Goal: Information Seeking & Learning: Learn about a topic

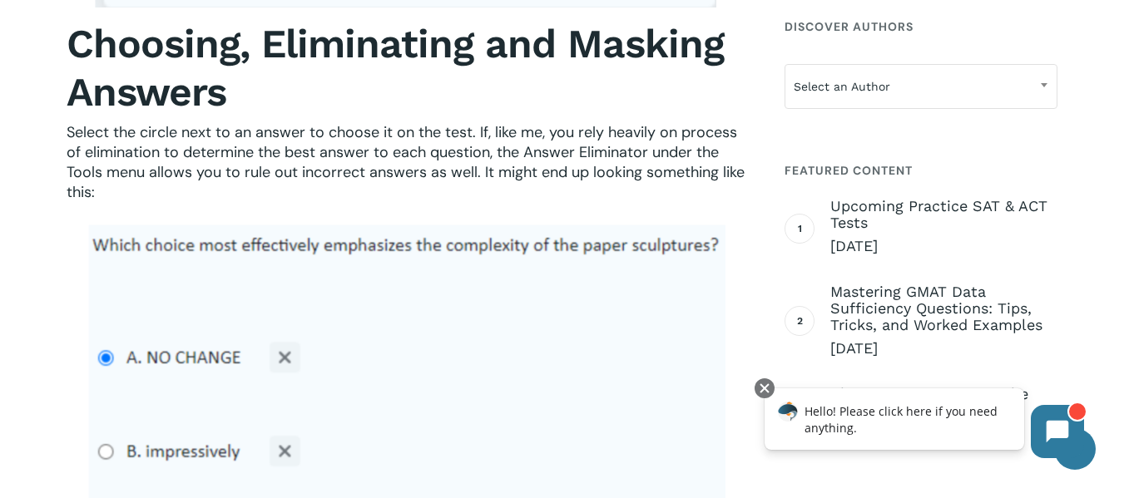
scroll to position [2279, 0]
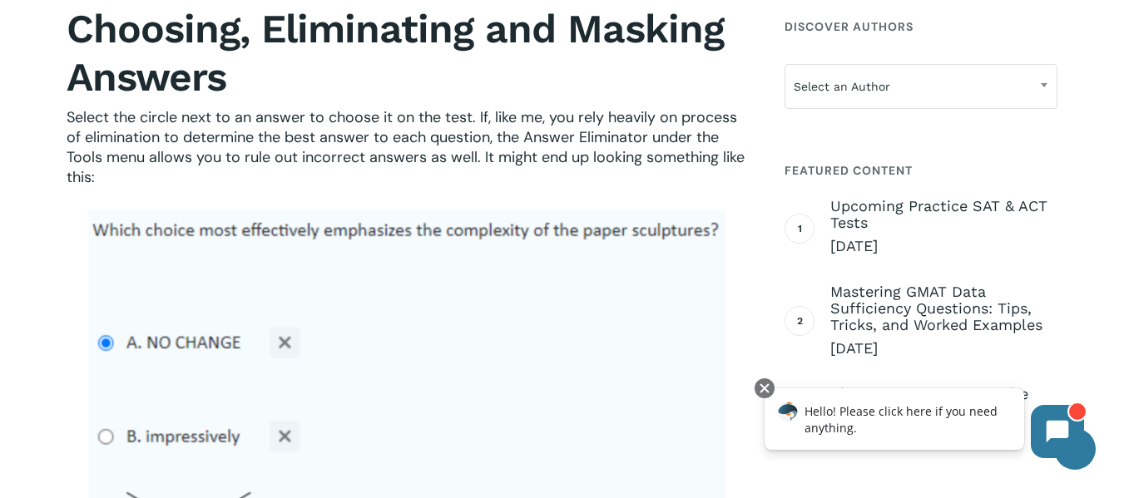
drag, startPoint x: 1134, startPoint y: 24, endPoint x: 1136, endPoint y: 148, distance: 124.0
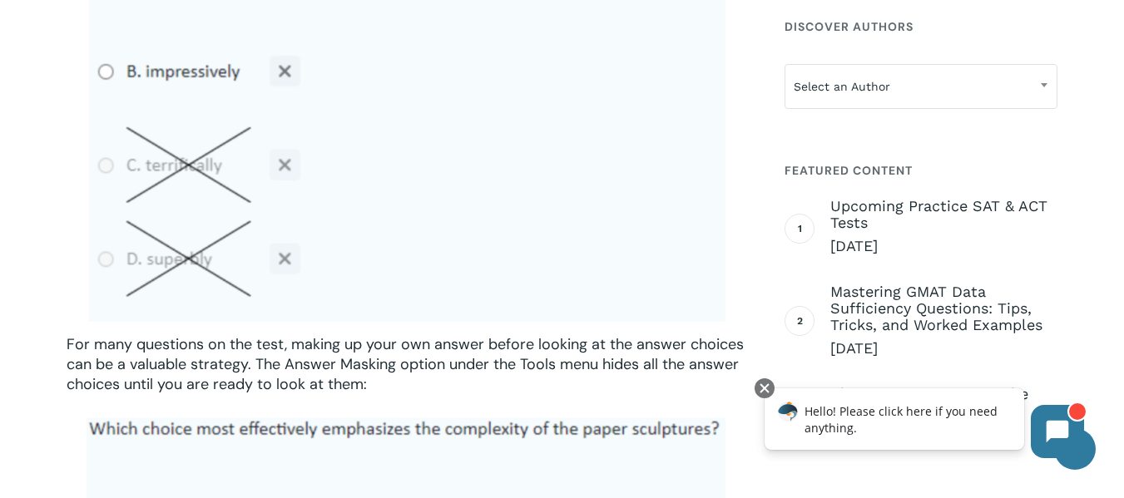
scroll to position [2678, 0]
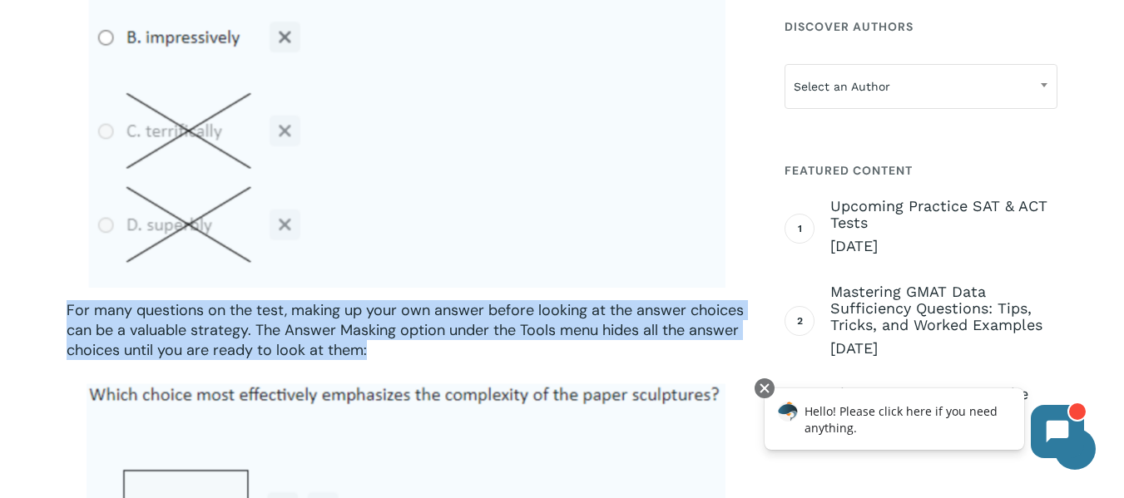
drag, startPoint x: 66, startPoint y: 308, endPoint x: 421, endPoint y: 353, distance: 358.1
click at [323, 190] on img at bounding box center [406, 49] width 639 height 478
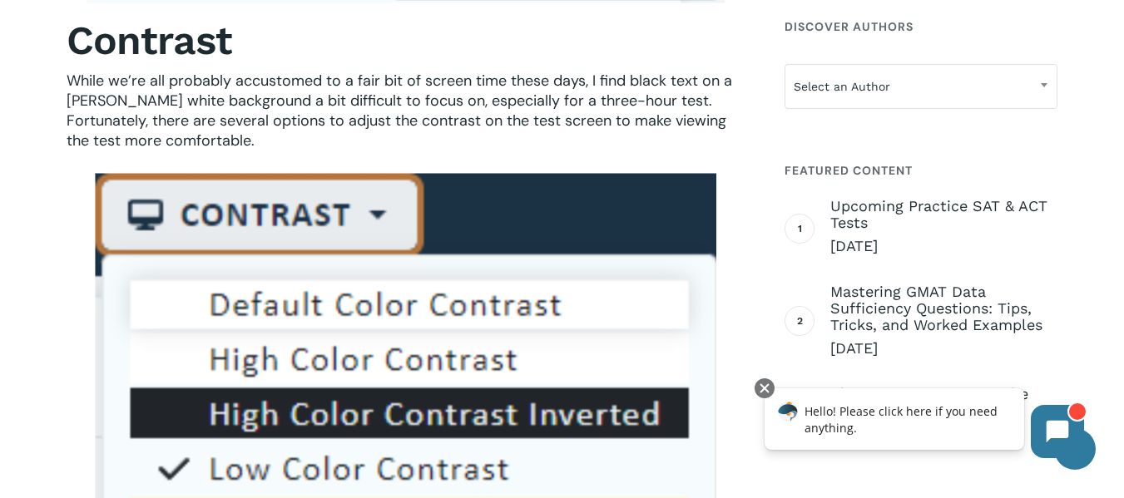
scroll to position [1455, 0]
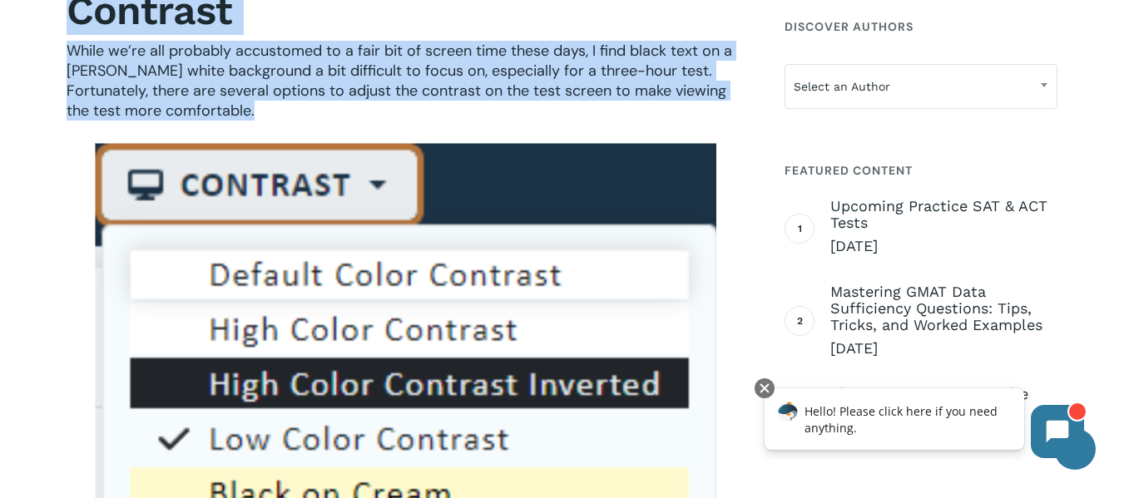
drag, startPoint x: 65, startPoint y: 10, endPoint x: 154, endPoint y: 125, distance: 145.3
copy div "Contrast While we’re all probably accustomed to a fair bit of screen time these…"
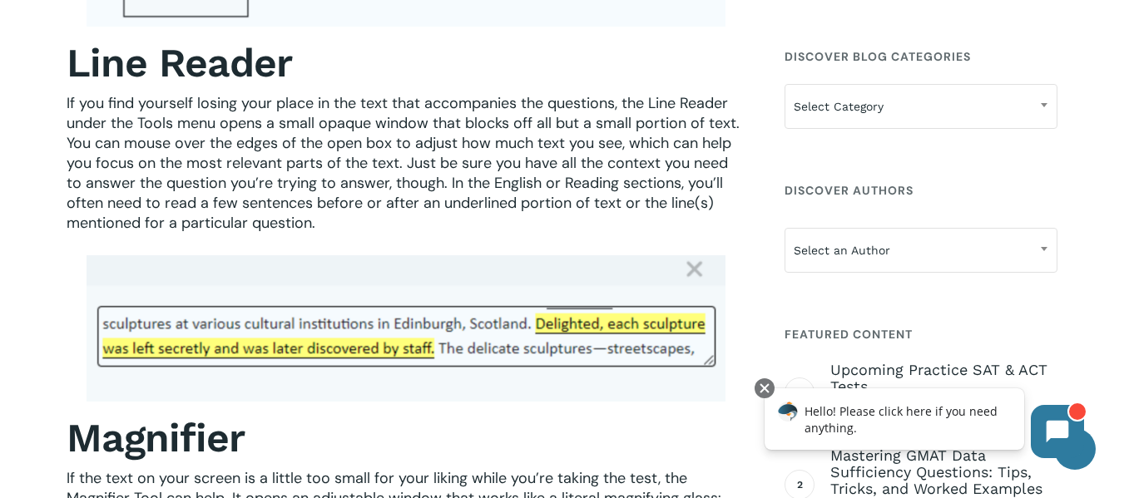
scroll to position [3459, 0]
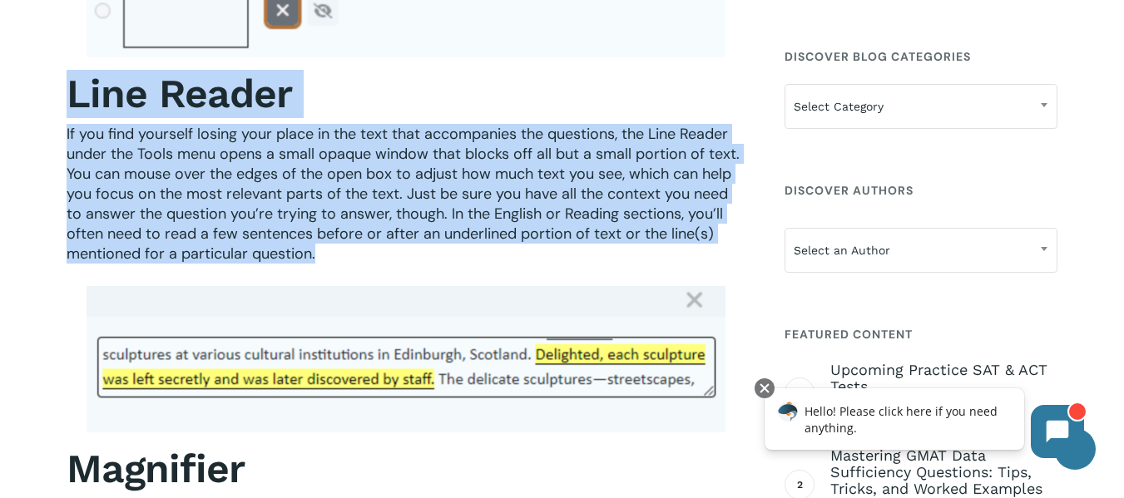
drag, startPoint x: 107, startPoint y: 101, endPoint x: 335, endPoint y: 266, distance: 281.2
click at [335, 266] on div "As technology continues to influence the educational landscape, standardized te…" at bounding box center [406, 182] width 692 height 6170
copy div "Line Reader If you find yourself losing your place in the text that accompanies…"
click at [489, 282] on div "As technology continues to influence the educational landscape, standardized te…" at bounding box center [406, 182] width 679 height 6170
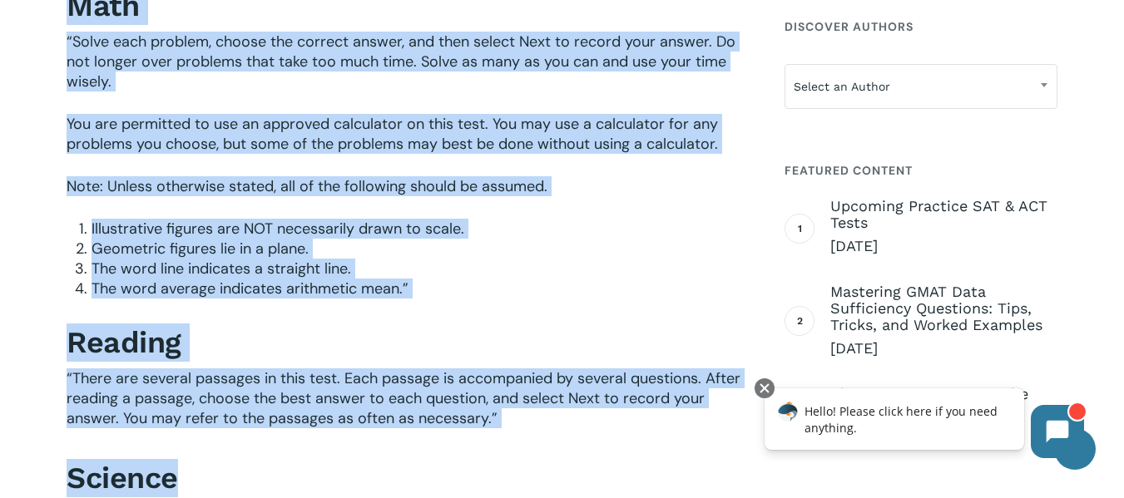
scroll to position [5973, 0]
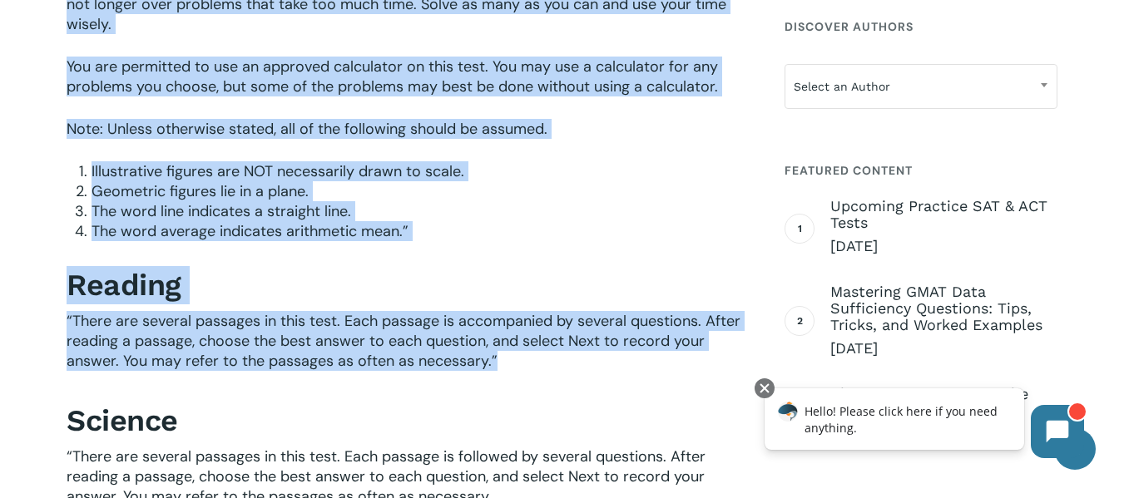
drag, startPoint x: 67, startPoint y: 81, endPoint x: 499, endPoint y: 364, distance: 516.6
click at [499, 364] on div "Section Instructions: Familiarize yourself with the instructions for each secti…" at bounding box center [406, 58] width 679 height 1389
click at [556, 359] on p "“There are several passages in this test. Each passage is accompanied by severa…" at bounding box center [406, 352] width 679 height 82
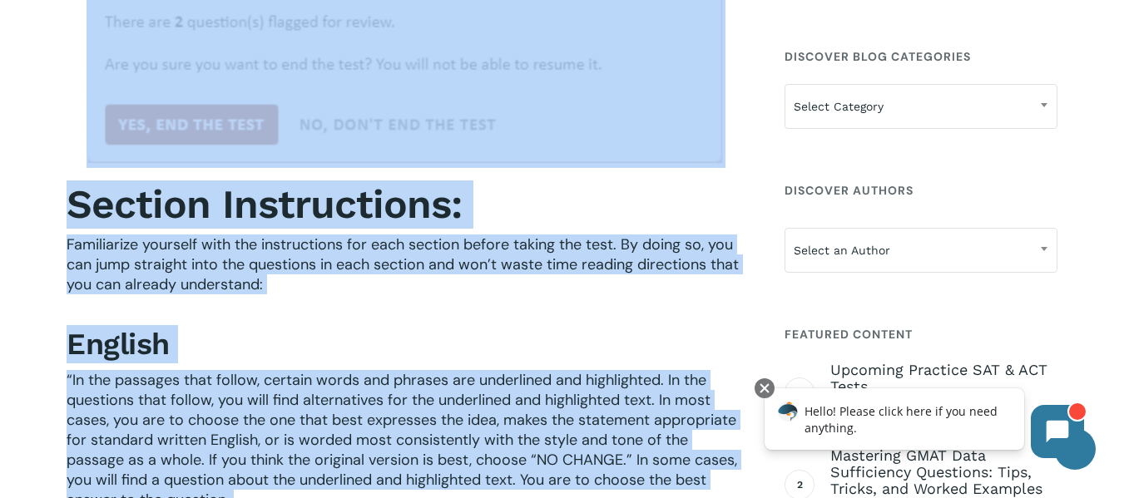
scroll to position [5147, 0]
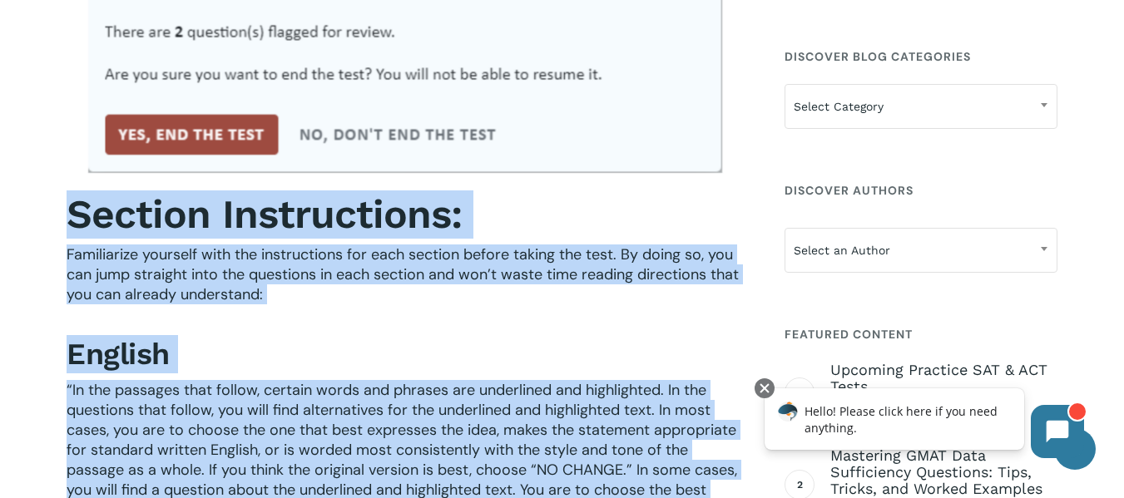
drag, startPoint x: 556, startPoint y: 359, endPoint x: 61, endPoint y: 225, distance: 513.0
copy div "Loremip Dolorsitamet: Consectetur adipisci elit sed doeiusmodtem inc utla etdol…"
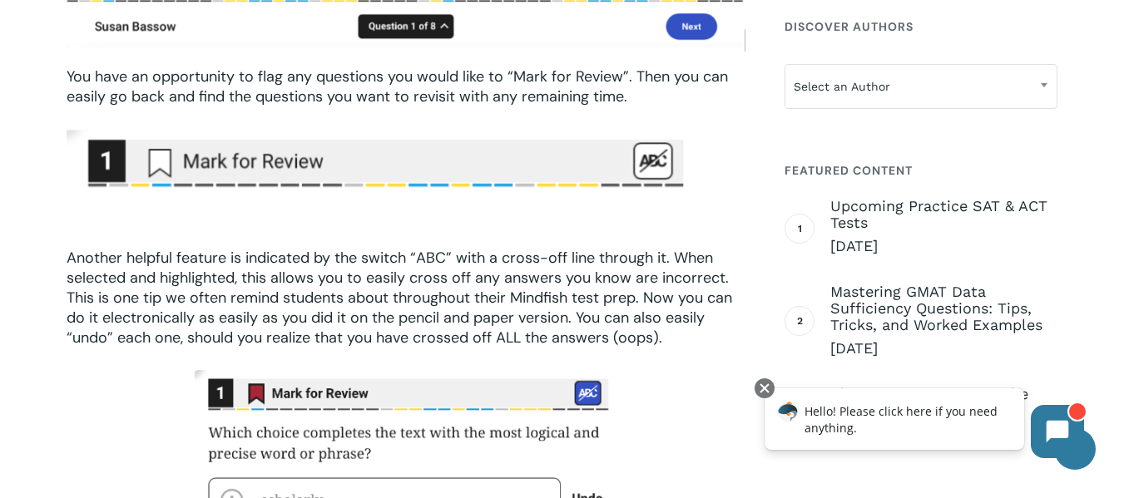
scroll to position [3542, 0]
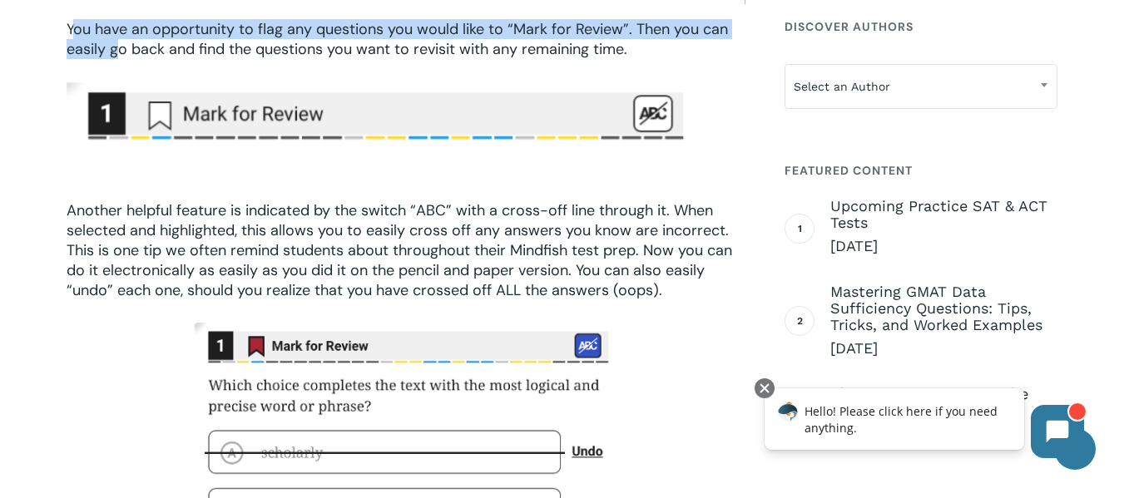
click at [117, 48] on span "You have an opportunity to flag any questions you would like to “Mark for Revie…" at bounding box center [397, 39] width 661 height 40
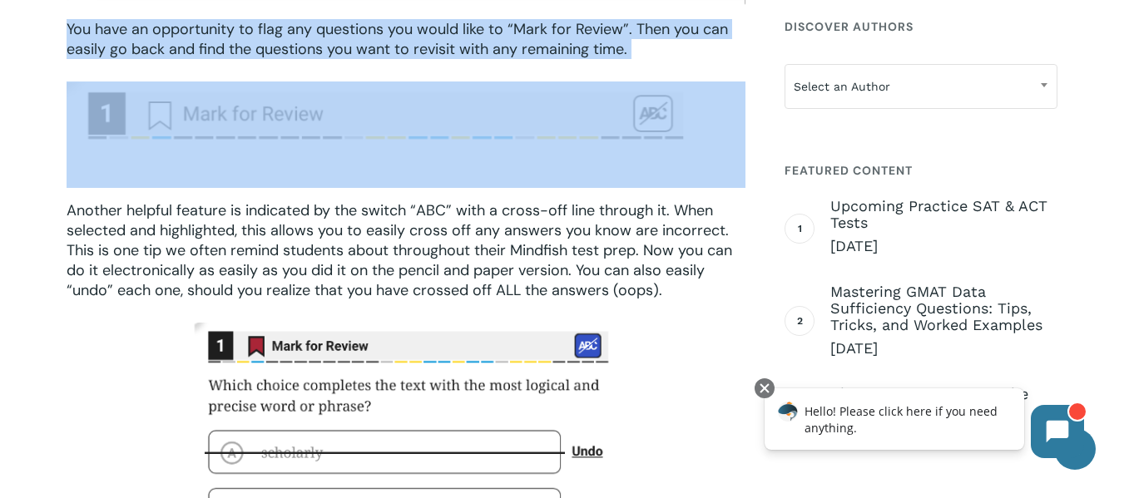
drag, startPoint x: 70, startPoint y: 24, endPoint x: 546, endPoint y: 127, distance: 486.9
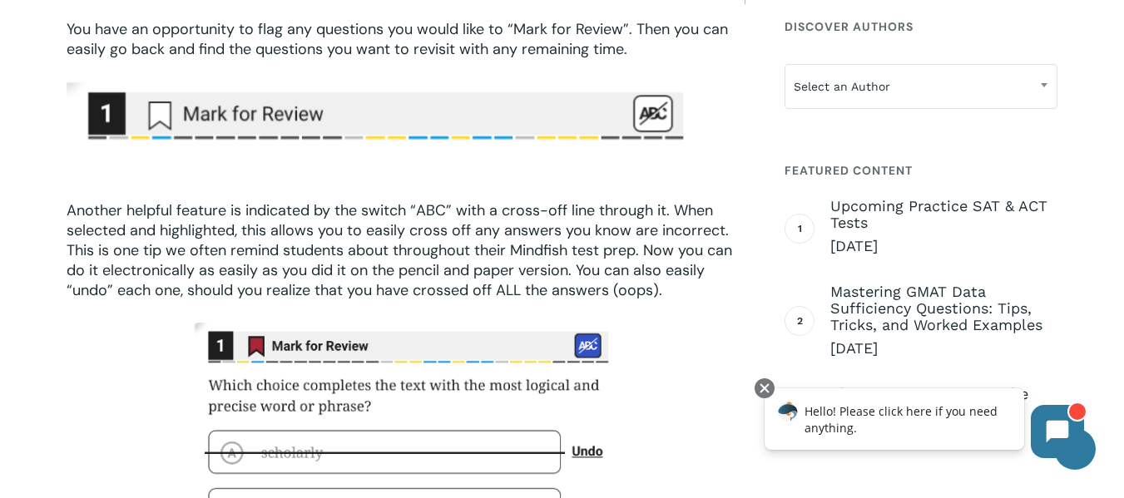
click at [514, 267] on span "Another helpful feature is indicated by the switch “ABC” with a cross-off line …" at bounding box center [400, 250] width 666 height 100
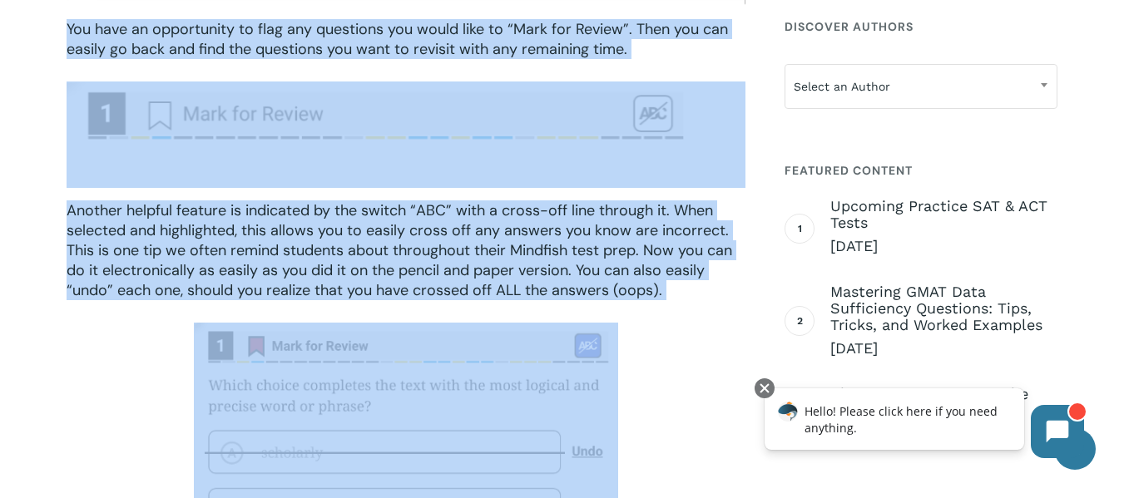
drag, startPoint x: 64, startPoint y: 28, endPoint x: 626, endPoint y: 358, distance: 651.1
copy div "You have an opportunity to flag any questions you would like to “Mark for Revie…"
click at [459, 413] on img at bounding box center [406, 496] width 424 height 346
copy div "You have an opportunity to flag any questions you would like to “Mark for Revie…"
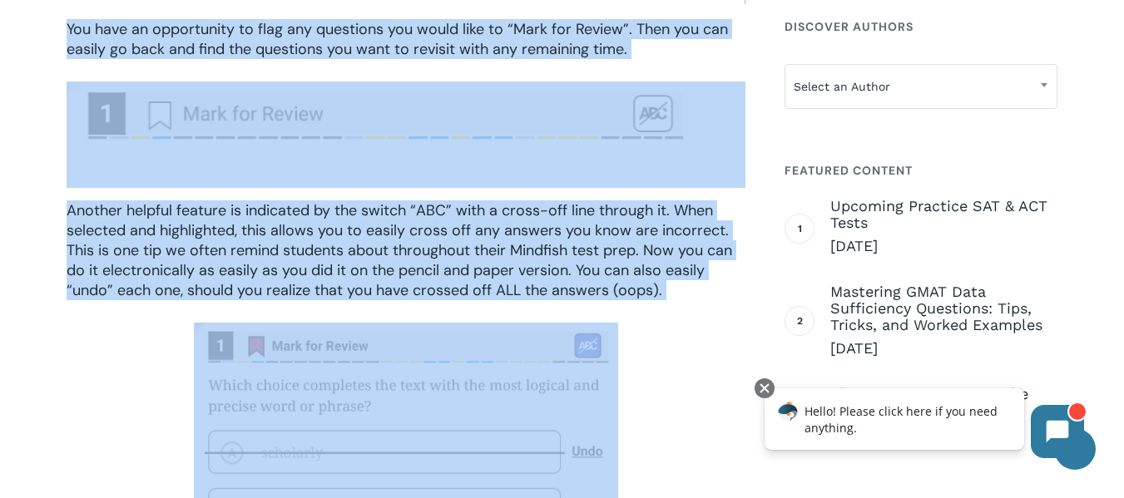
click at [563, 270] on span "Another helpful feature is indicated by the switch “ABC” with a cross-off line …" at bounding box center [400, 250] width 666 height 100
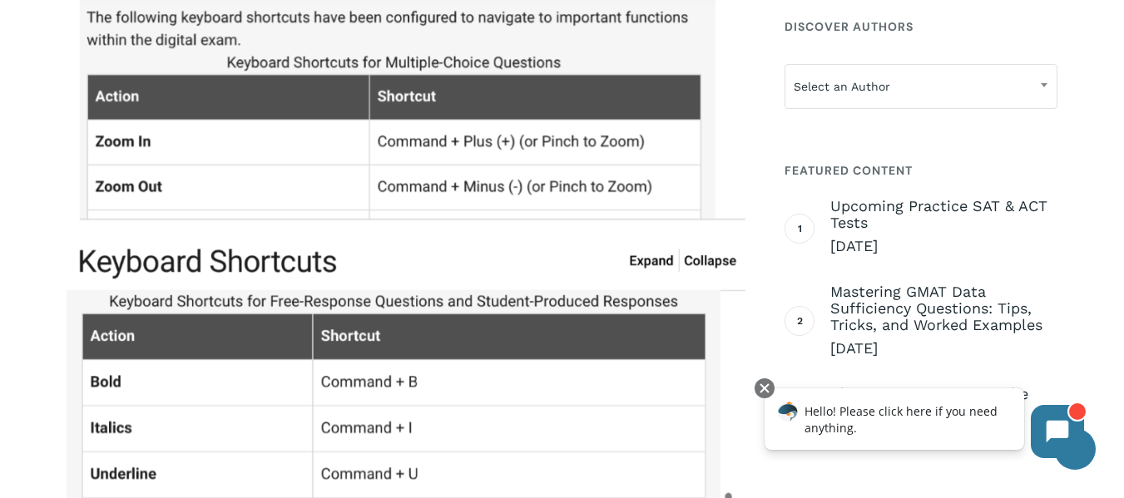
scroll to position [5705, 0]
